Goal: Information Seeking & Learning: Learn about a topic

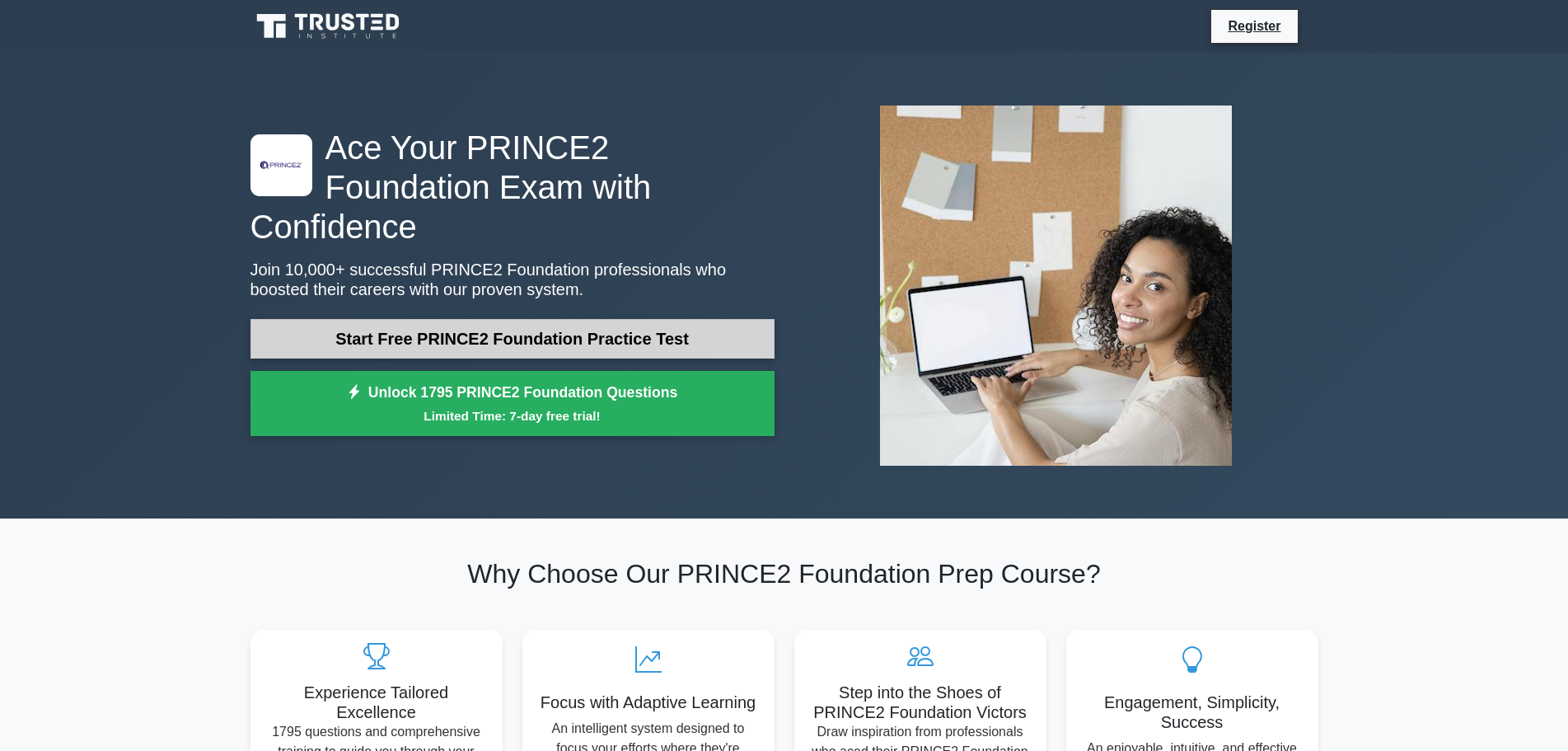
click at [594, 319] on link "Start Free PRINCE2 Foundation Practice Test" at bounding box center [512, 338] width 524 height 40
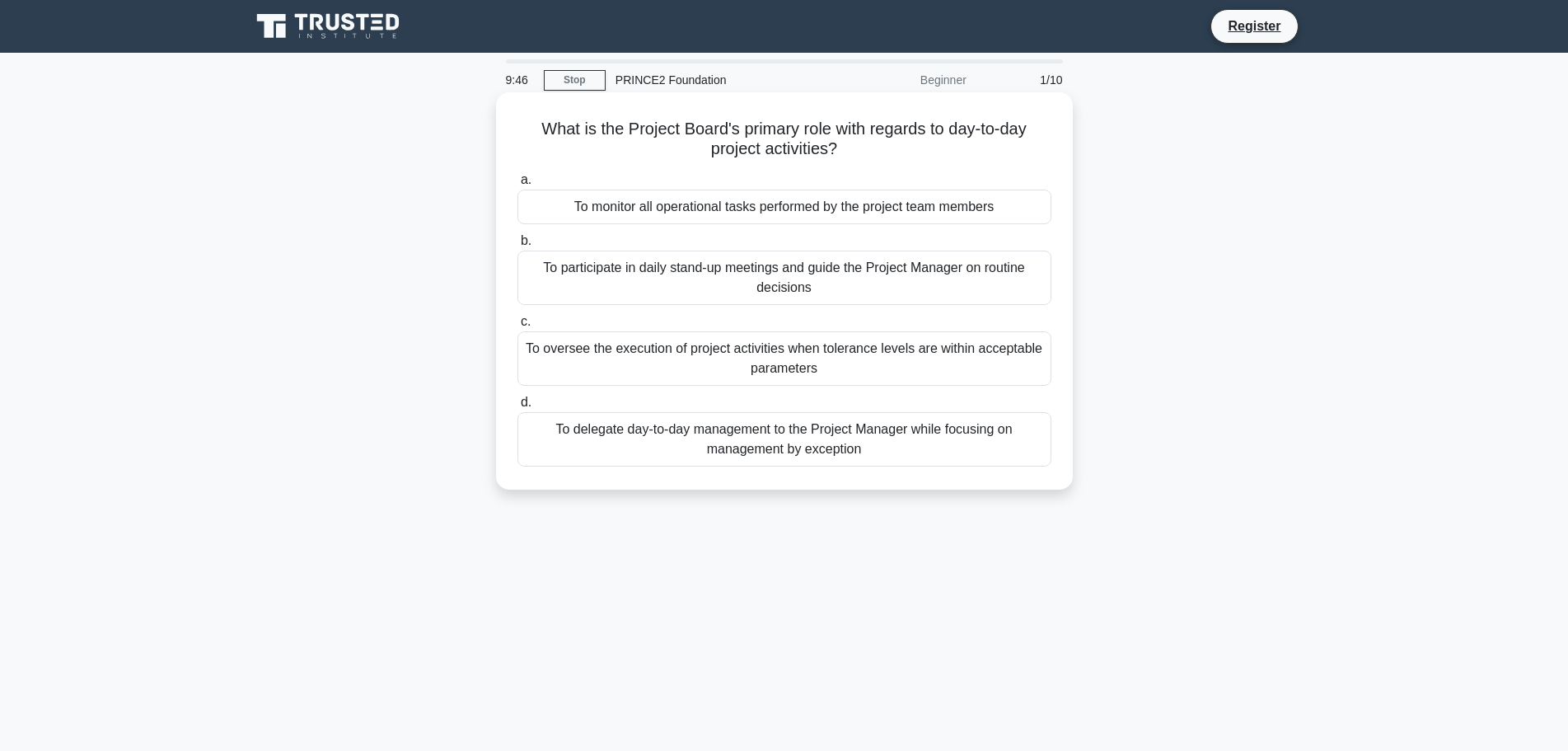
click at [731, 356] on div "To oversee the execution of project activities when tolerance levels are within…" at bounding box center [784, 358] width 534 height 54
click at [518, 327] on input "c. To oversee the execution of project activities when tolerance levels are wit…" at bounding box center [518, 321] width 0 height 11
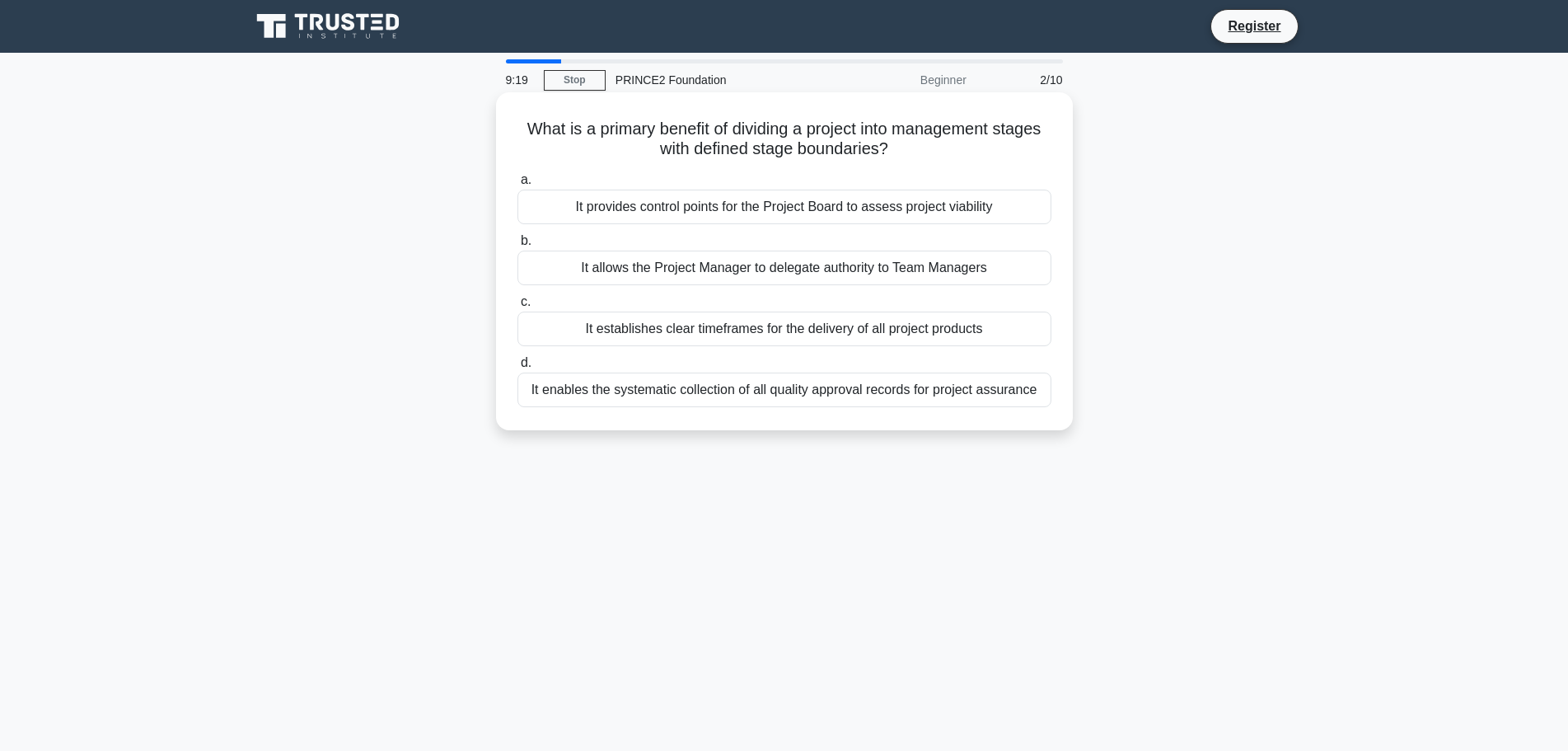
click at [1004, 200] on div "It provides control points for the Project Board to assess project viability" at bounding box center [784, 207] width 534 height 35
click at [518, 185] on input "a. It provides control points for the Project Board to assess project viability" at bounding box center [518, 180] width 0 height 11
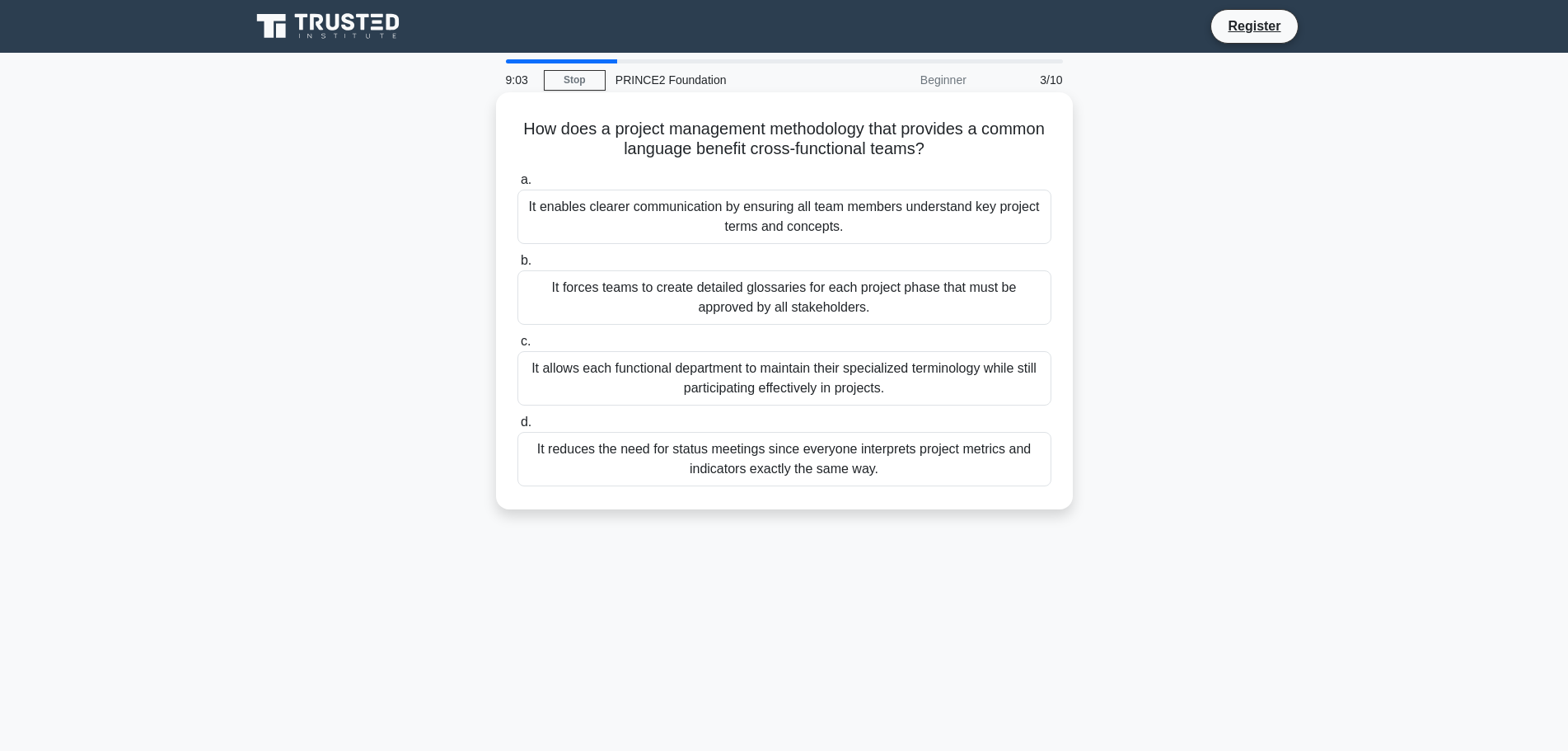
click at [996, 215] on div "It enables clearer communication by ensuring all team members understand key pr…" at bounding box center [784, 216] width 534 height 54
click at [518, 185] on input "a. It enables clearer communication by ensuring all team members understand key…" at bounding box center [518, 180] width 0 height 11
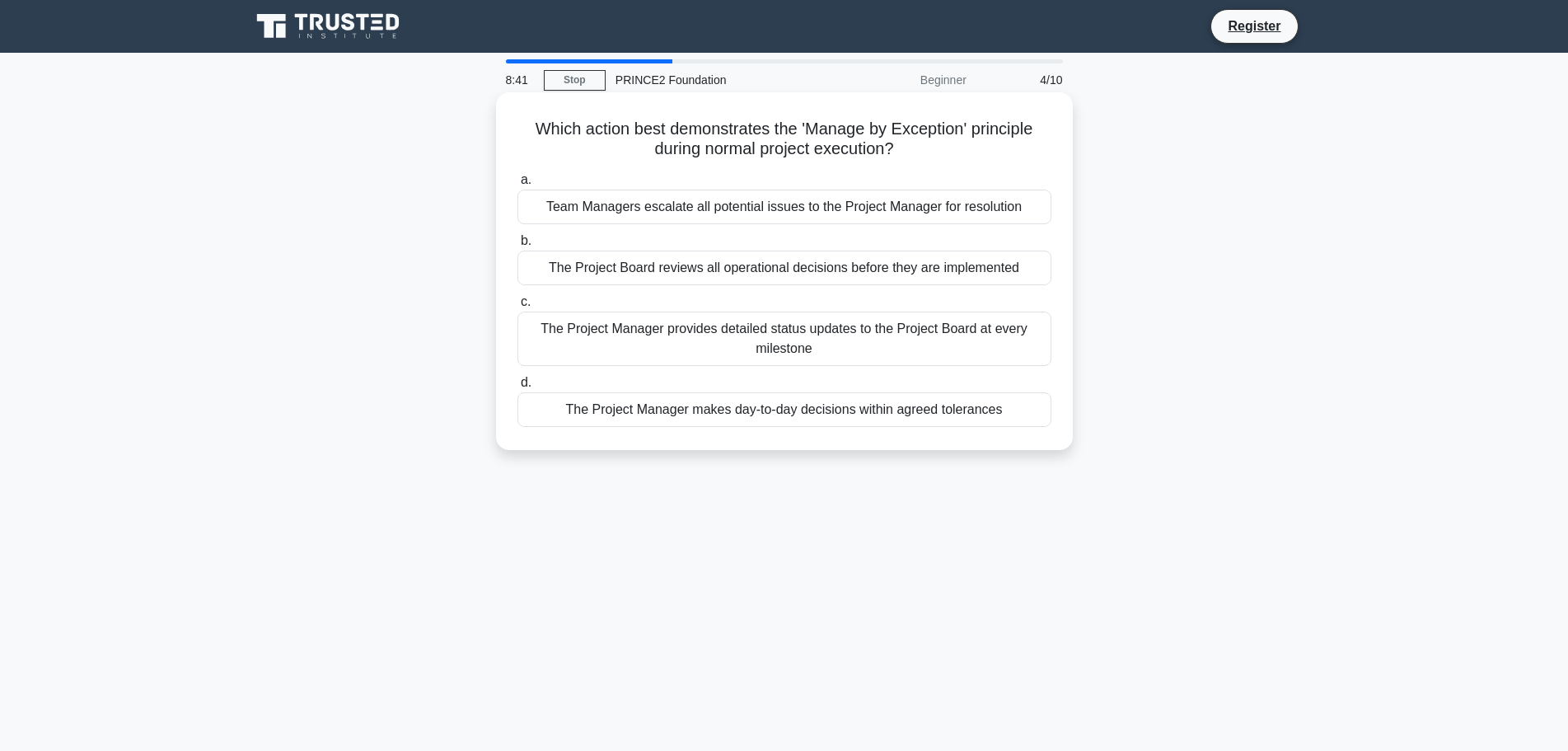
click at [1022, 413] on div "The Project Manager makes day-to-day decisions within agreed tolerances" at bounding box center [784, 409] width 534 height 35
click at [518, 388] on input "d. The Project Manager makes day-to-day decisions within agreed tolerances" at bounding box center [518, 382] width 0 height 11
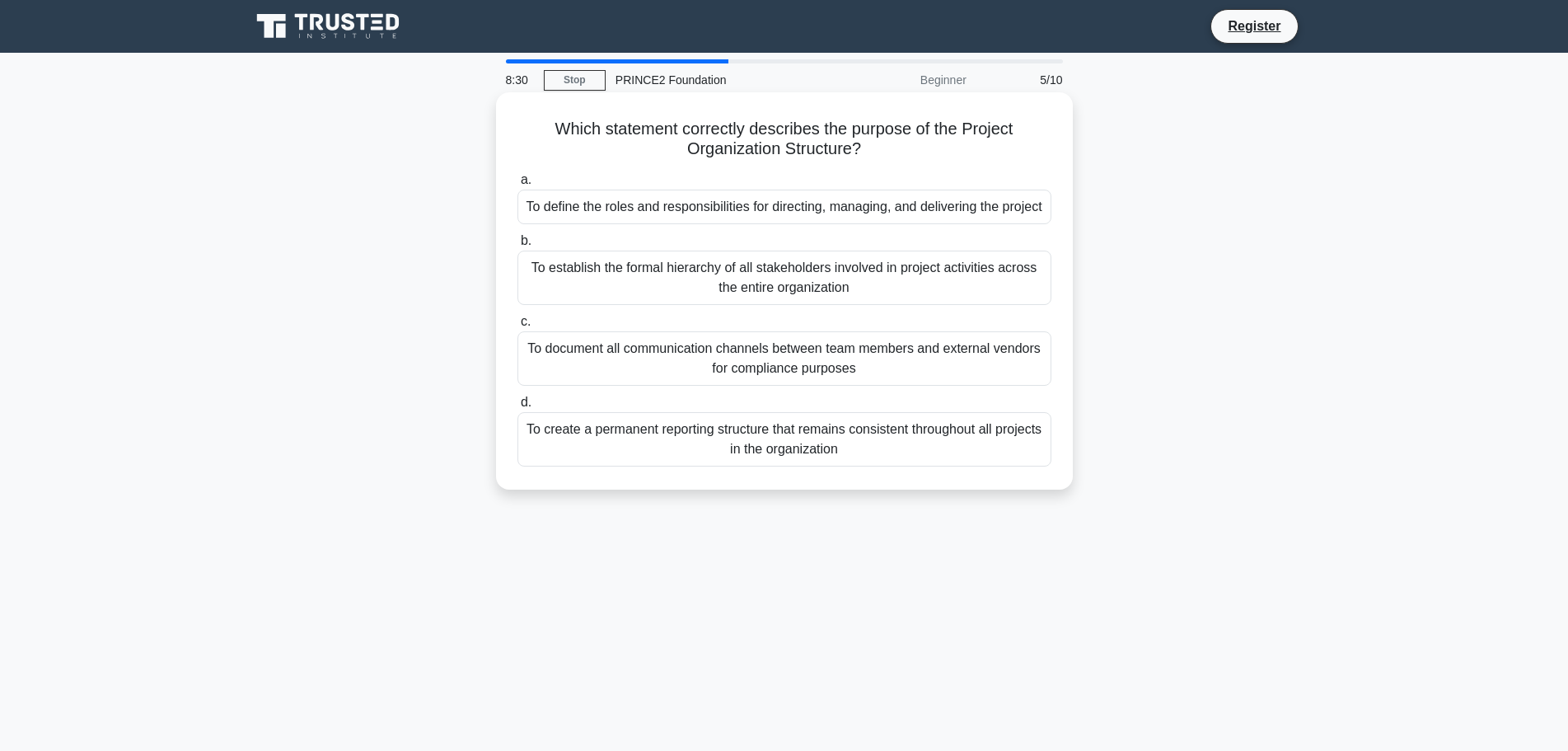
click at [903, 357] on div "To document all communication channels between team members and external vendor…" at bounding box center [784, 358] width 534 height 54
click at [518, 327] on input "c. To document all communication channels between team members and external ven…" at bounding box center [518, 321] width 0 height 11
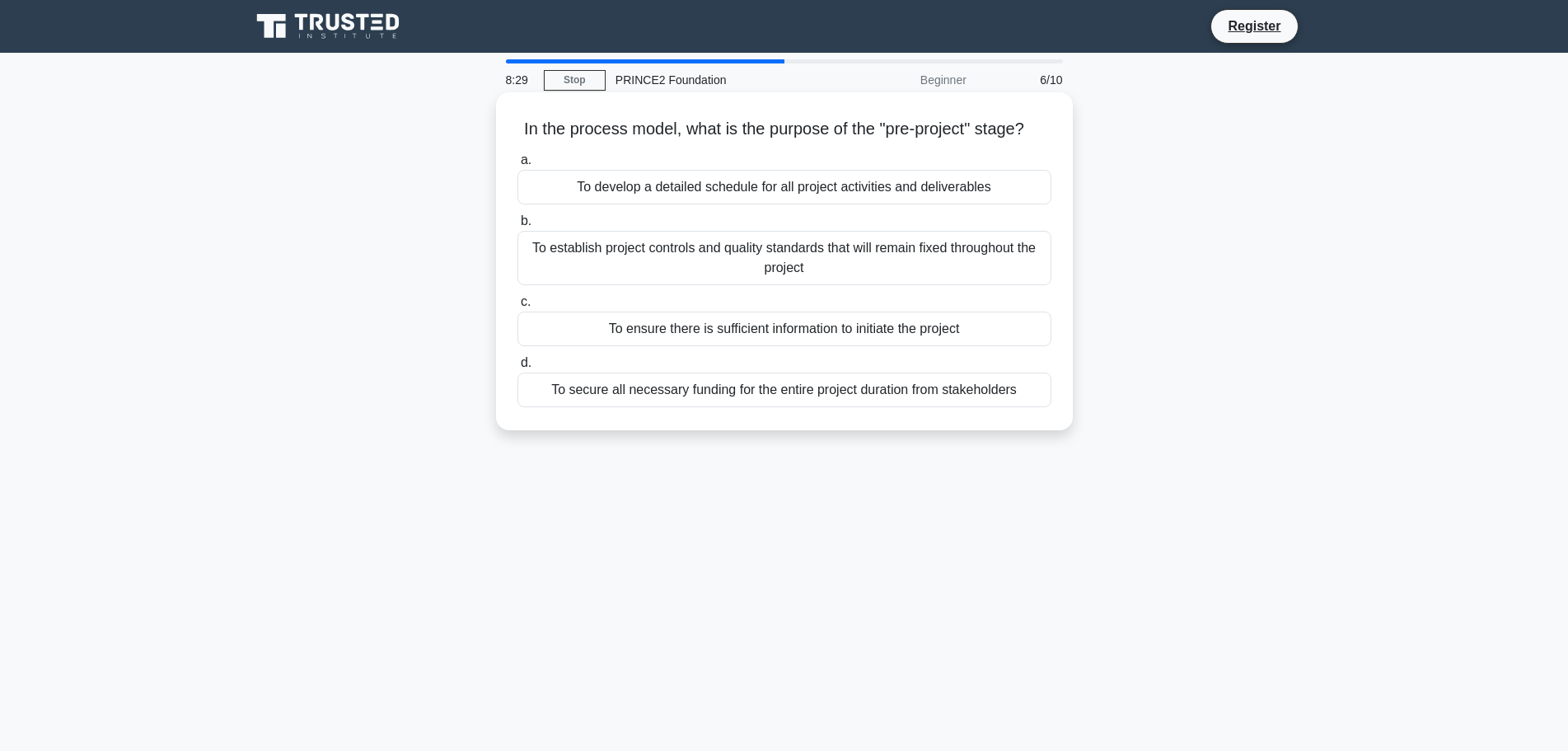
click at [910, 285] on div "To establish project controls and quality standards that will remain fixed thro…" at bounding box center [784, 258] width 534 height 54
click at [518, 227] on input "b. To establish project controls and quality standards that will remain fixed t…" at bounding box center [518, 221] width 0 height 11
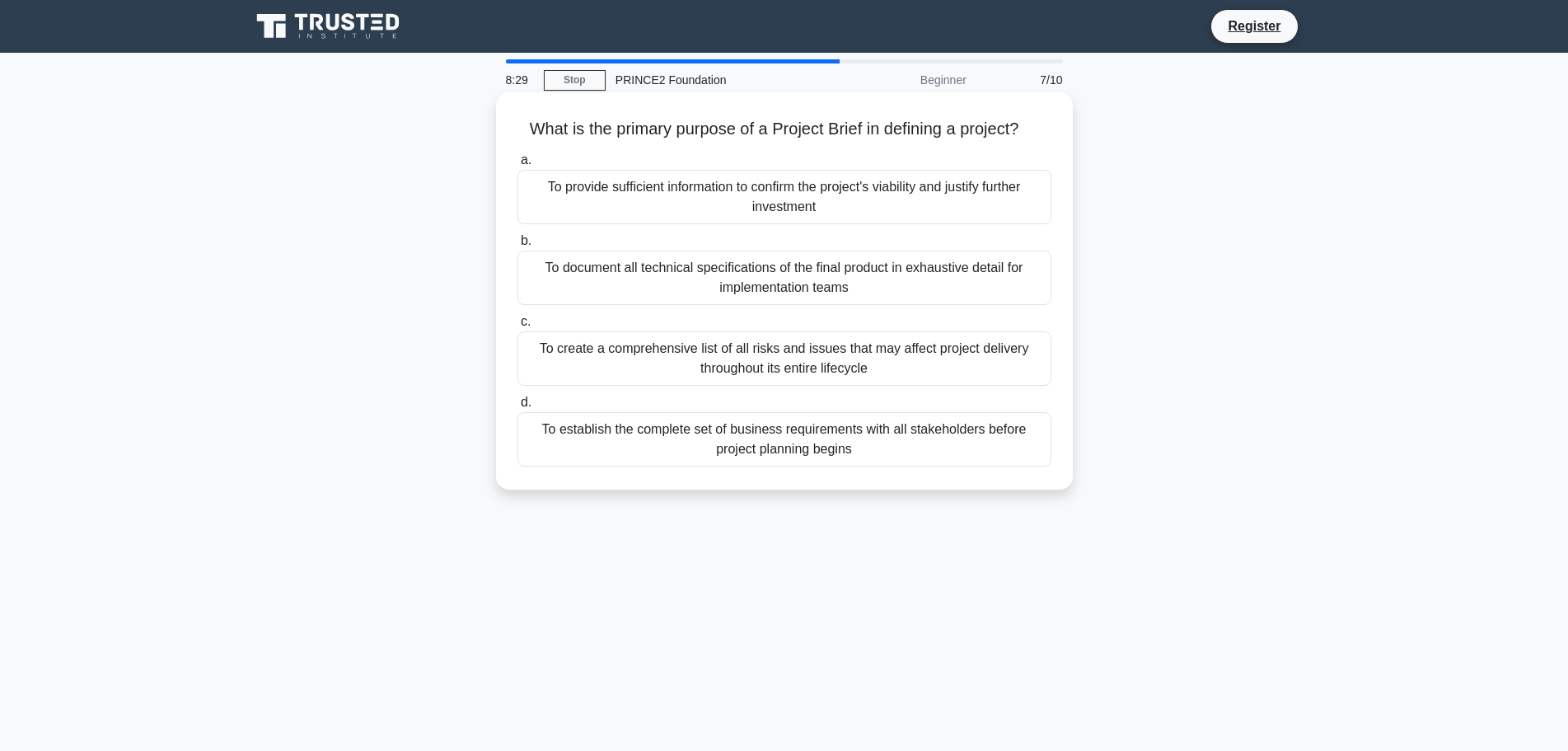
click at [866, 192] on div "To provide sufficient information to confirm the project's viability and justif…" at bounding box center [784, 197] width 534 height 54
click at [518, 166] on input "a. To provide sufficient information to confirm the project's viability and jus…" at bounding box center [518, 159] width 0 height 11
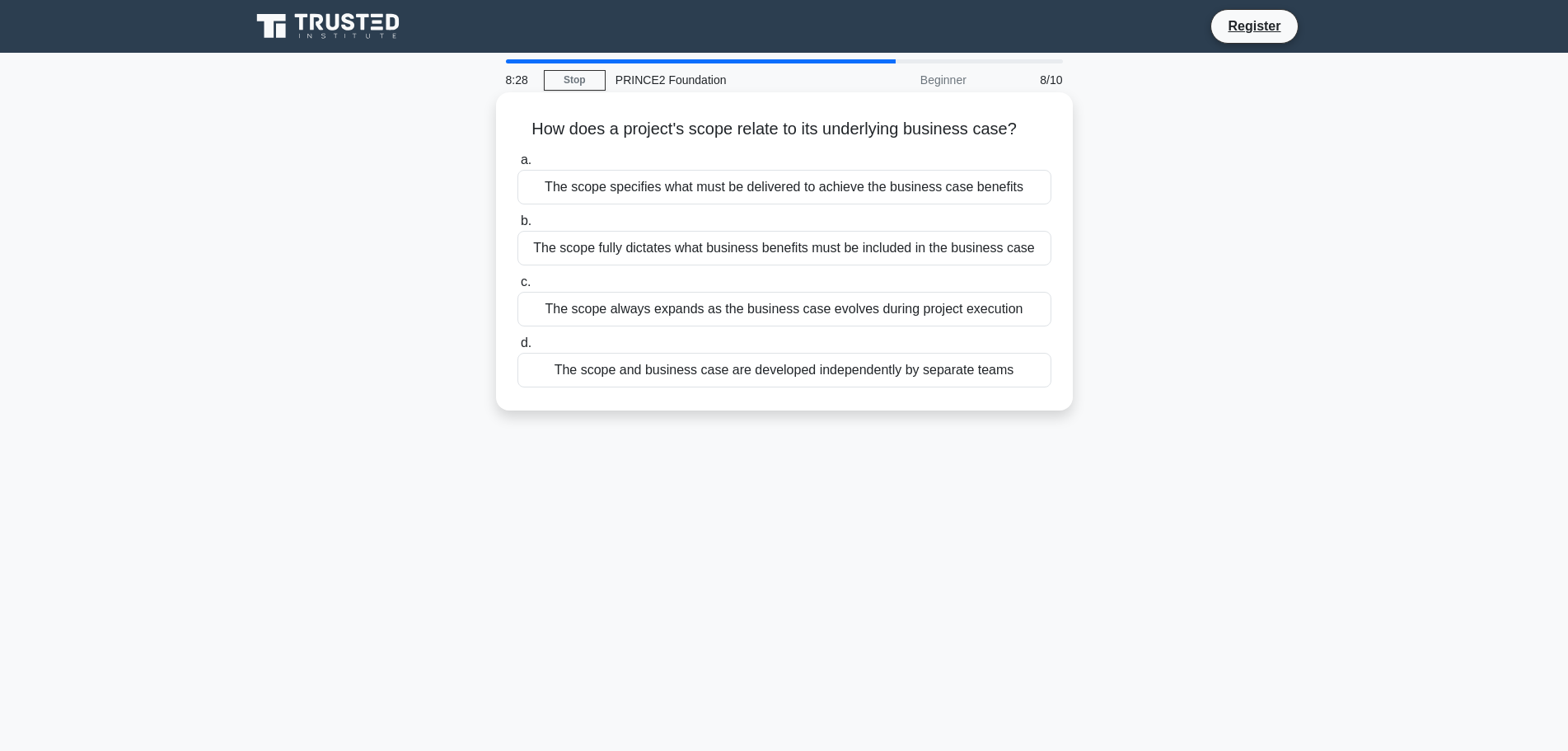
click at [879, 385] on div "The scope and business case are developed independently by separate teams" at bounding box center [784, 370] width 534 height 35
click at [518, 348] on input "d. The scope and business case are developed independently by separate teams" at bounding box center [518, 343] width 0 height 11
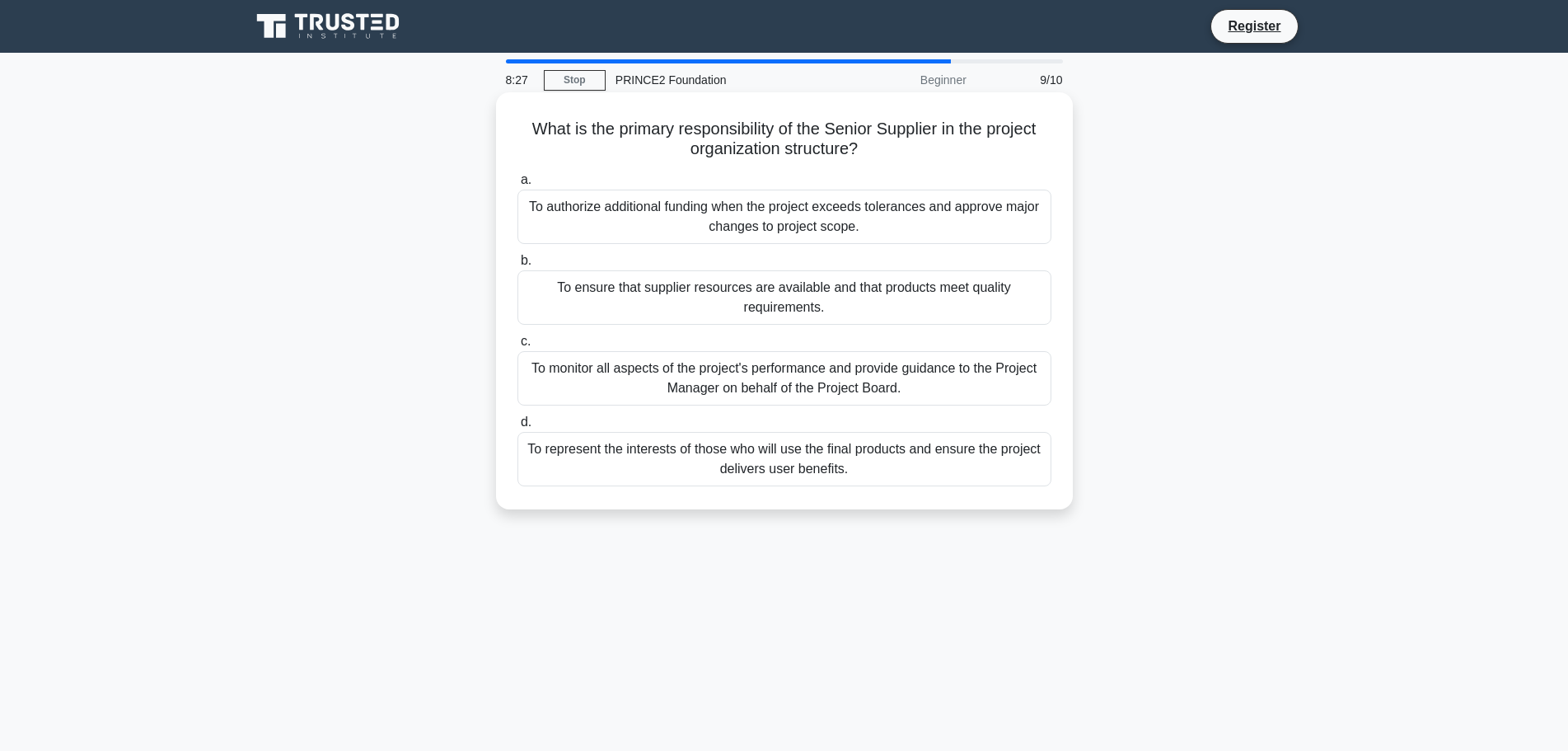
click at [892, 290] on div "To ensure that supplier resources are available and that products meet quality …" at bounding box center [784, 297] width 534 height 54
click at [518, 266] on input "b. To ensure that supplier resources are available and that products meet quali…" at bounding box center [518, 261] width 0 height 11
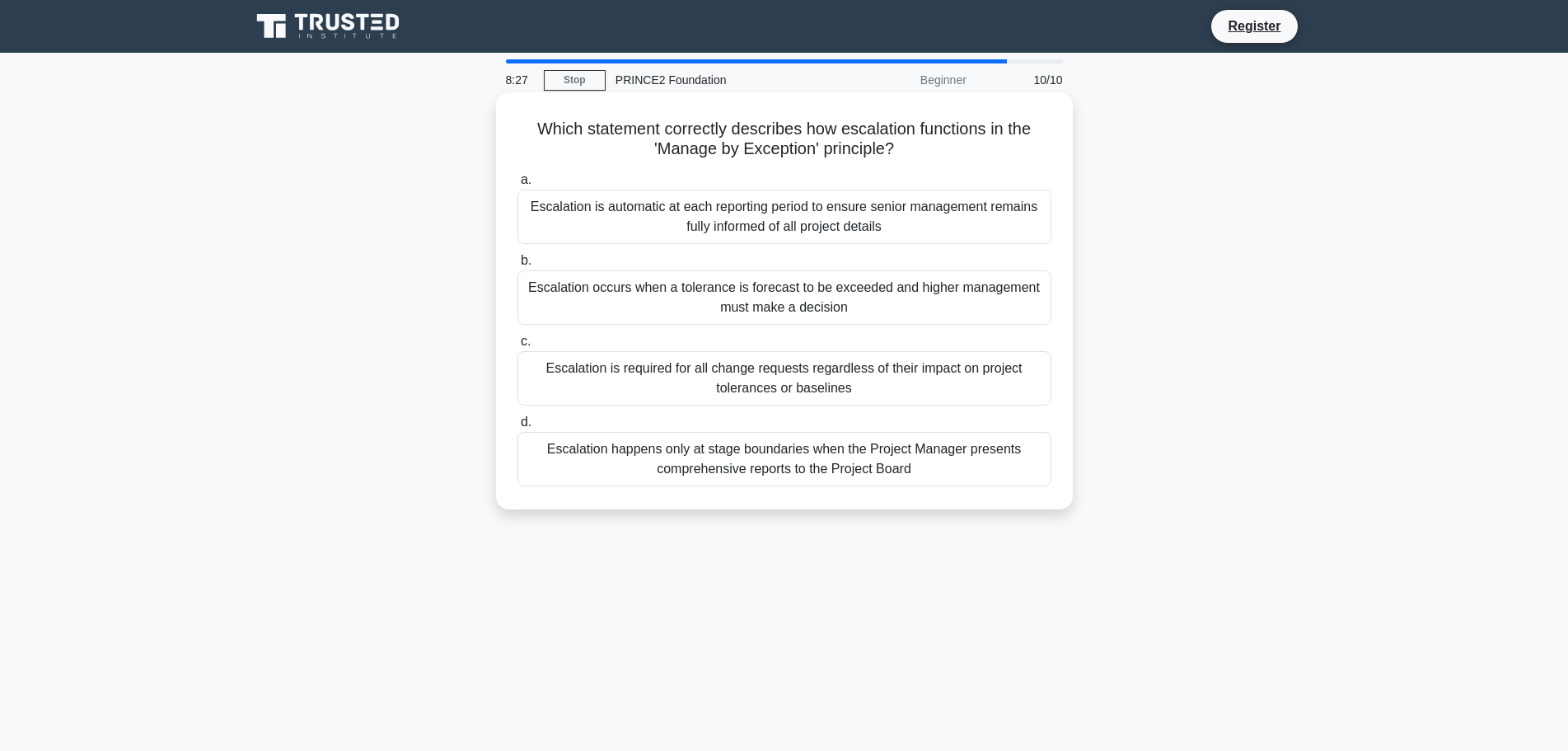
click at [891, 205] on div "Escalation is automatic at each reporting period to ensure senior management re…" at bounding box center [784, 216] width 534 height 54
click at [518, 185] on input "a. Escalation is automatic at each reporting period to ensure senior management…" at bounding box center [518, 180] width 0 height 11
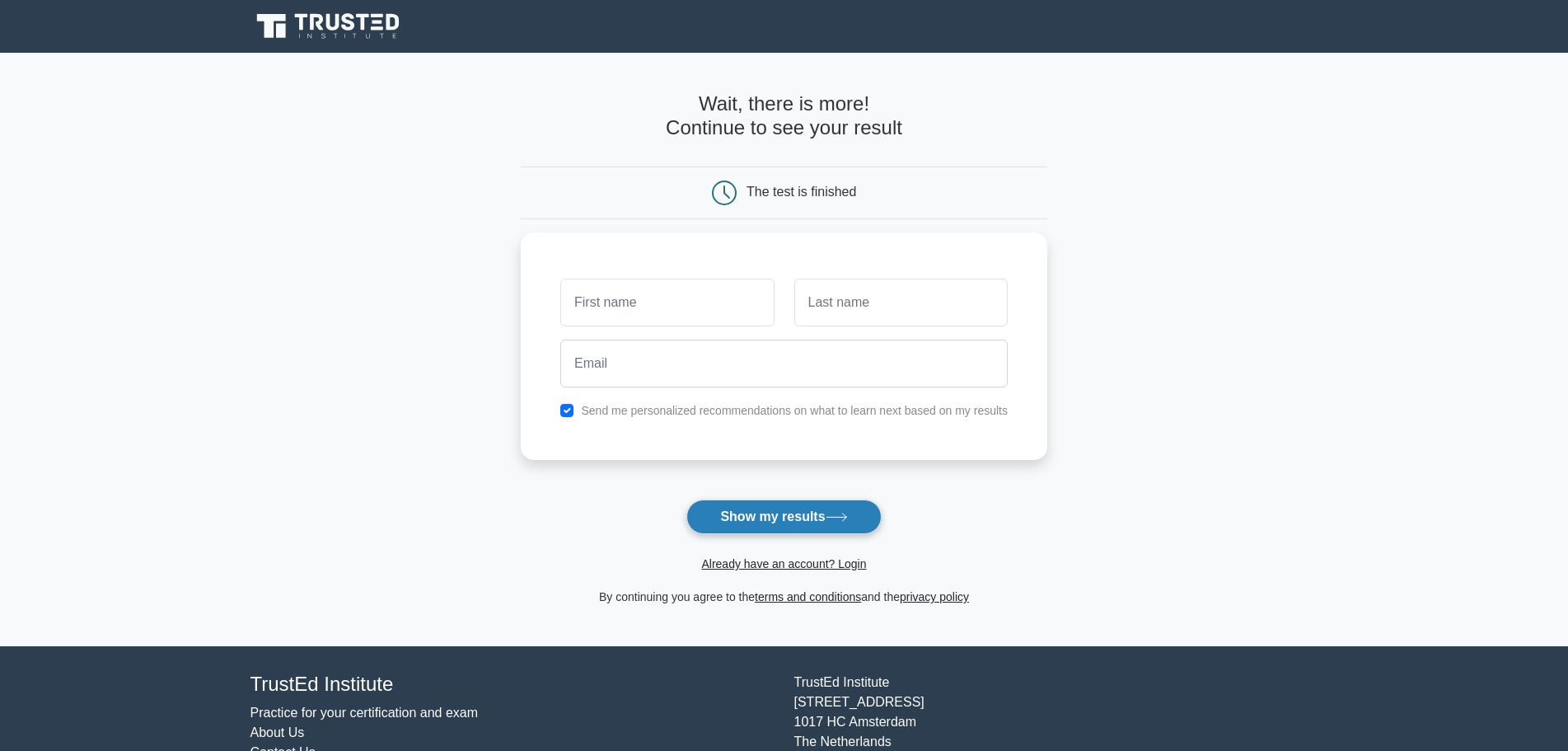
click at [841, 517] on icon at bounding box center [836, 516] width 22 height 9
click at [717, 301] on input "text" at bounding box center [666, 298] width 213 height 48
click at [602, 405] on label "Send me personalized recommendations on what to learn next based on my results" at bounding box center [795, 406] width 427 height 14
click at [659, 299] on input "text" at bounding box center [666, 298] width 213 height 48
type input "test"
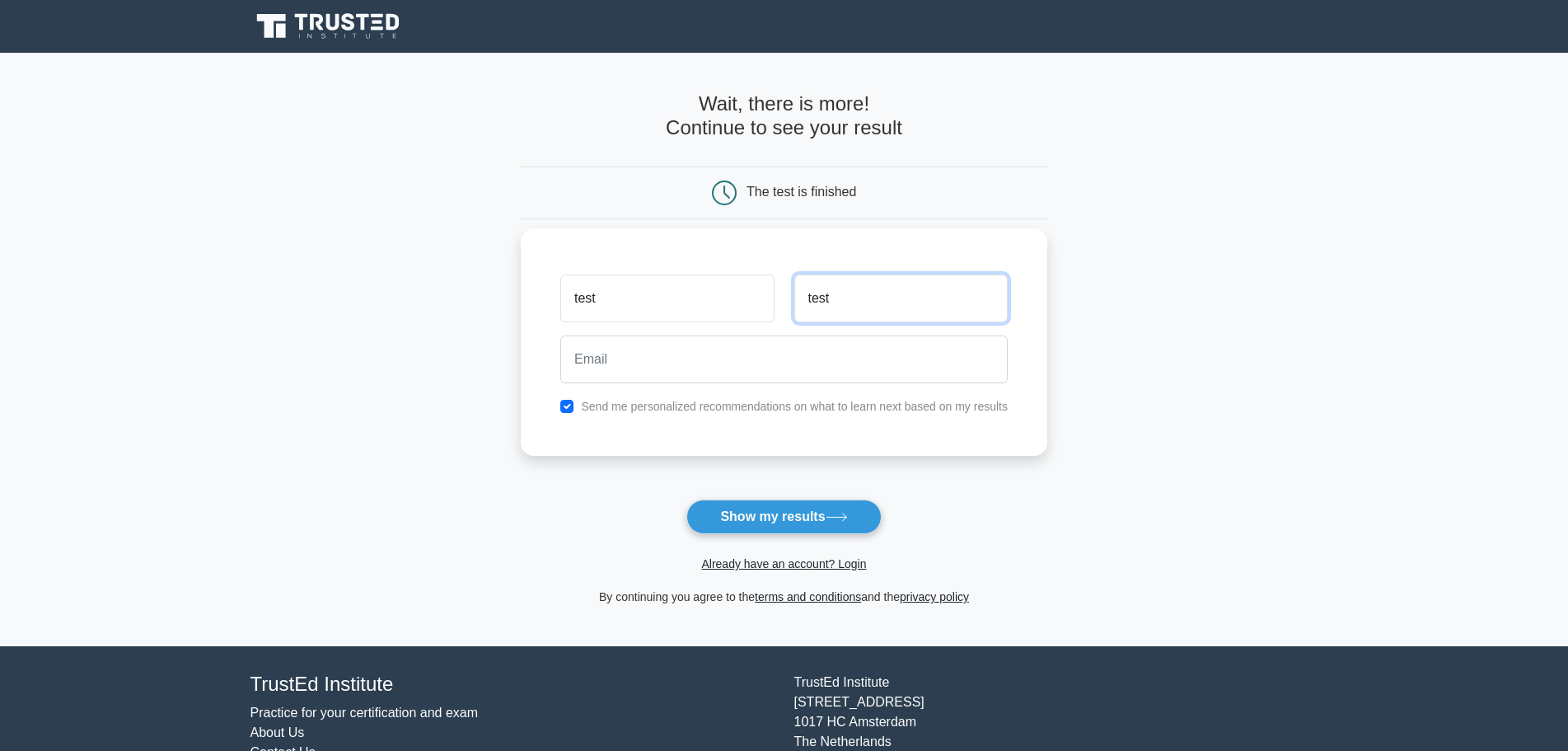
type input "test"
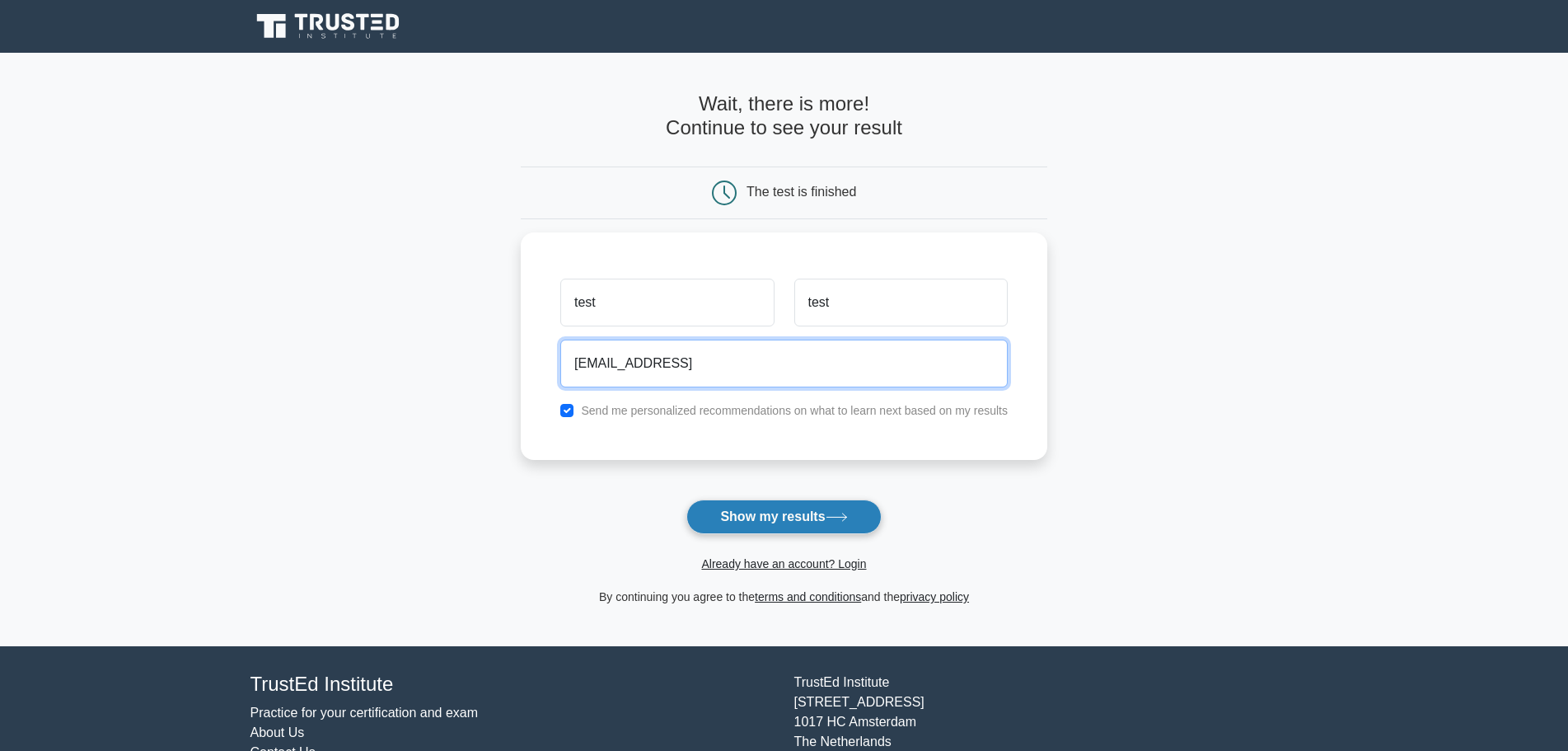
type input "test@tst.test"
click at [816, 515] on button "Show my results" at bounding box center [783, 516] width 194 height 35
